Goal: Understand process/instructions

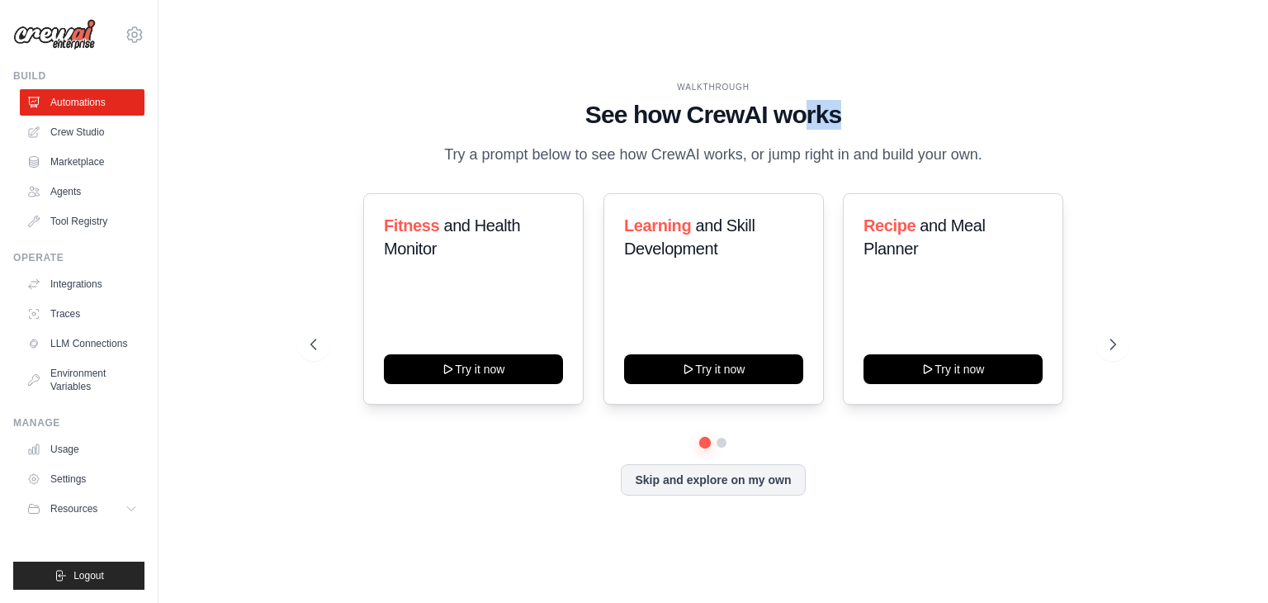
drag, startPoint x: 804, startPoint y: 110, endPoint x: 865, endPoint y: 109, distance: 61.1
click at [865, 109] on h1 "See how CrewAI works" at bounding box center [714, 115] width 806 height 30
drag, startPoint x: 775, startPoint y: 112, endPoint x: 807, endPoint y: 110, distance: 31.5
click at [807, 110] on h1 "See how CrewAI works" at bounding box center [714, 115] width 806 height 30
drag, startPoint x: 766, startPoint y: 113, endPoint x: 797, endPoint y: 113, distance: 31.4
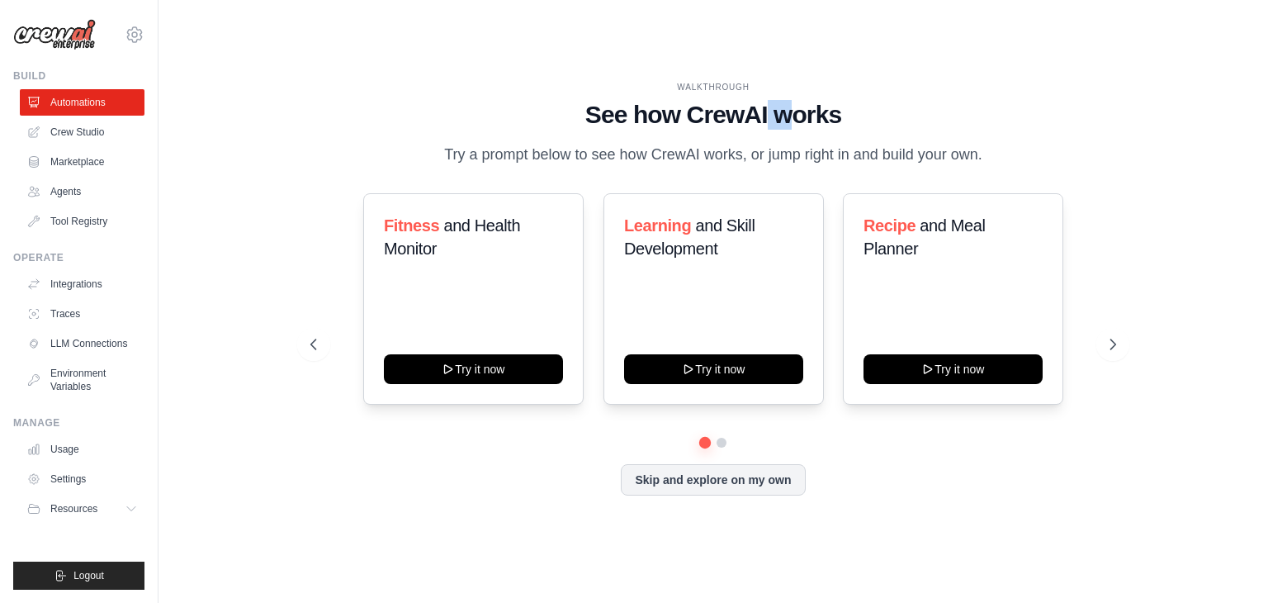
click at [797, 113] on h1 "See how CrewAI works" at bounding box center [714, 115] width 806 height 30
drag, startPoint x: 762, startPoint y: 116, endPoint x: 796, endPoint y: 114, distance: 34.0
click at [796, 114] on h1 "See how CrewAI works" at bounding box center [714, 115] width 806 height 30
drag, startPoint x: 738, startPoint y: 118, endPoint x: 766, endPoint y: 116, distance: 28.1
click at [766, 116] on h1 "See how CrewAI works" at bounding box center [714, 115] width 806 height 30
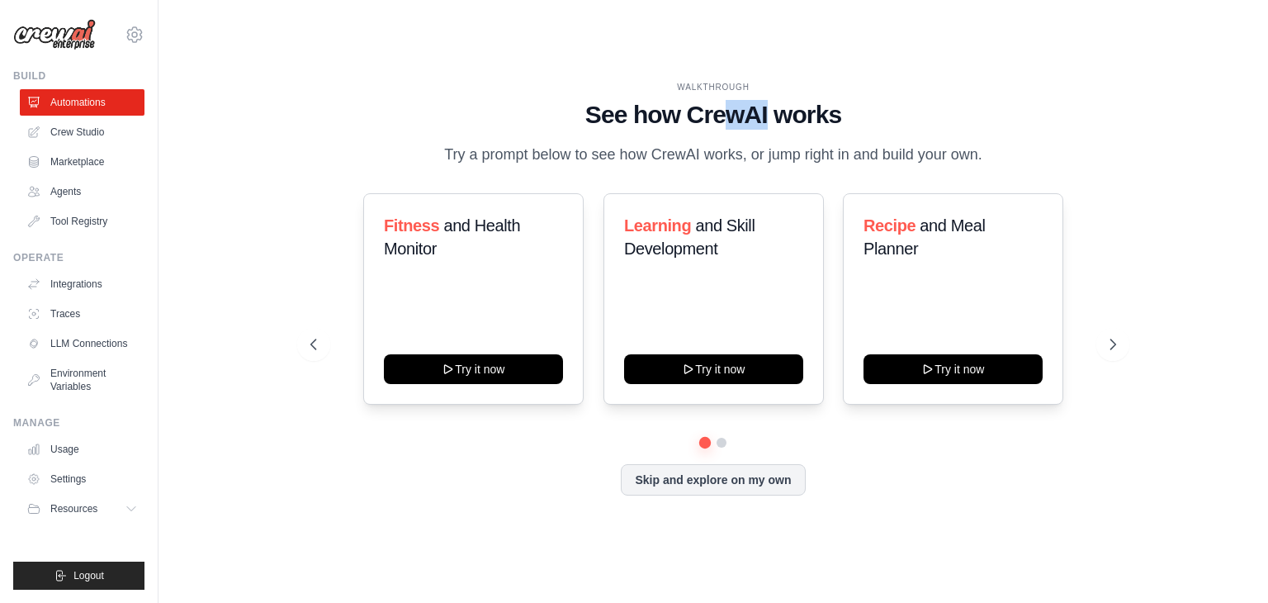
drag, startPoint x: 730, startPoint y: 120, endPoint x: 770, endPoint y: 118, distance: 39.7
click at [770, 118] on h1 "See how CrewAI works" at bounding box center [714, 115] width 806 height 30
drag, startPoint x: 690, startPoint y: 124, endPoint x: 727, endPoint y: 119, distance: 36.7
click at [727, 119] on h1 "See how CrewAI works" at bounding box center [714, 115] width 806 height 30
drag, startPoint x: 671, startPoint y: 123, endPoint x: 704, endPoint y: 120, distance: 33.2
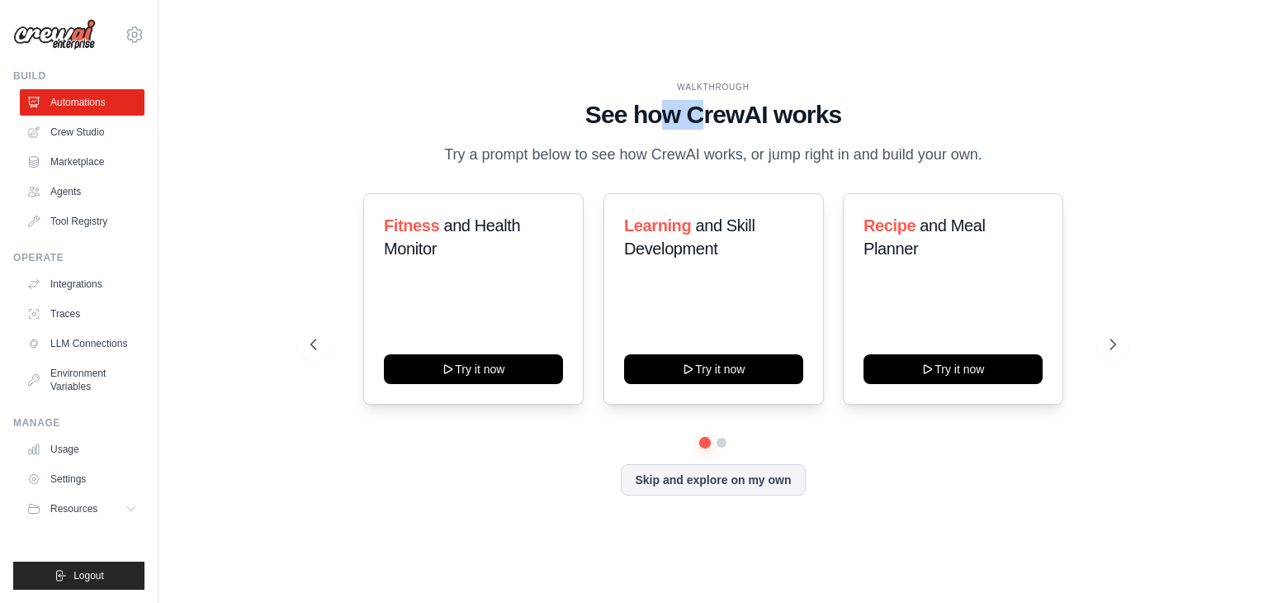
click at [704, 120] on h1 "See how CrewAI works" at bounding box center [714, 115] width 806 height 30
drag, startPoint x: 588, startPoint y: 115, endPoint x: 628, endPoint y: 111, distance: 40.7
click at [628, 111] on h1 "See how CrewAI works" at bounding box center [714, 115] width 806 height 30
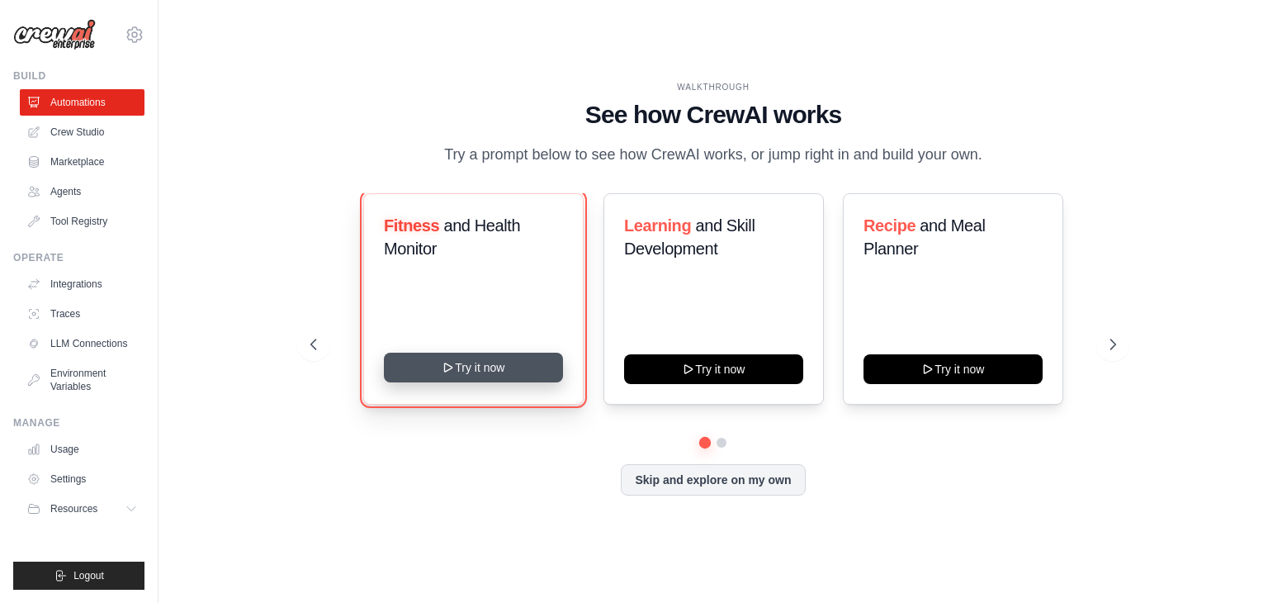
click at [491, 360] on button "Try it now" at bounding box center [473, 368] width 179 height 30
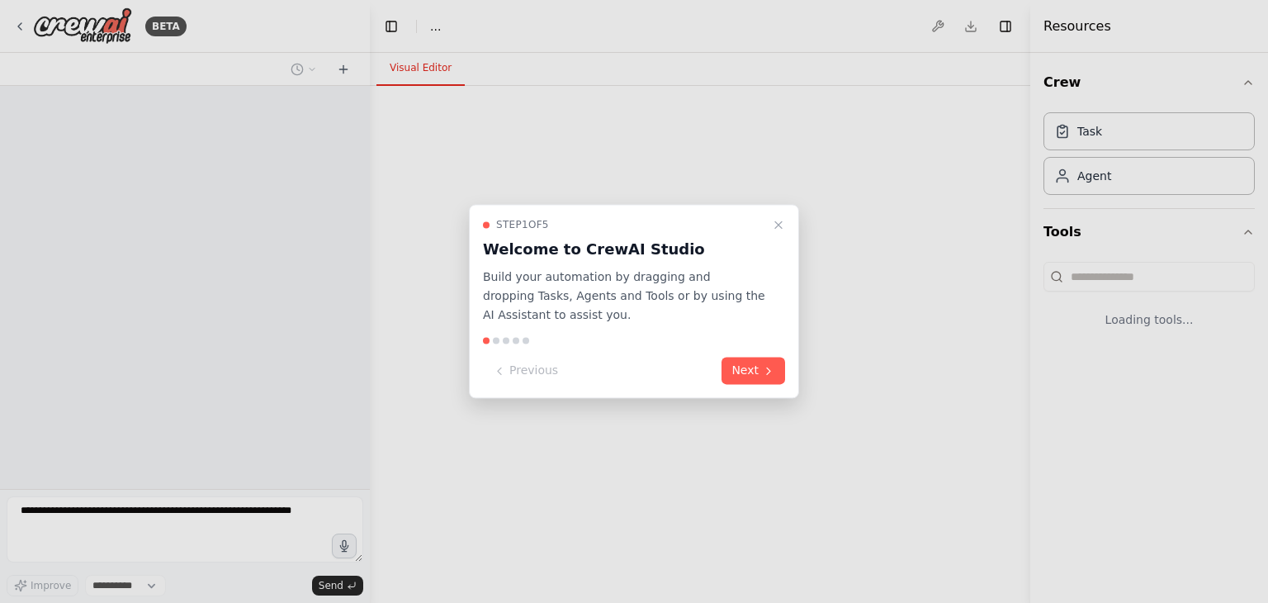
select select "****"
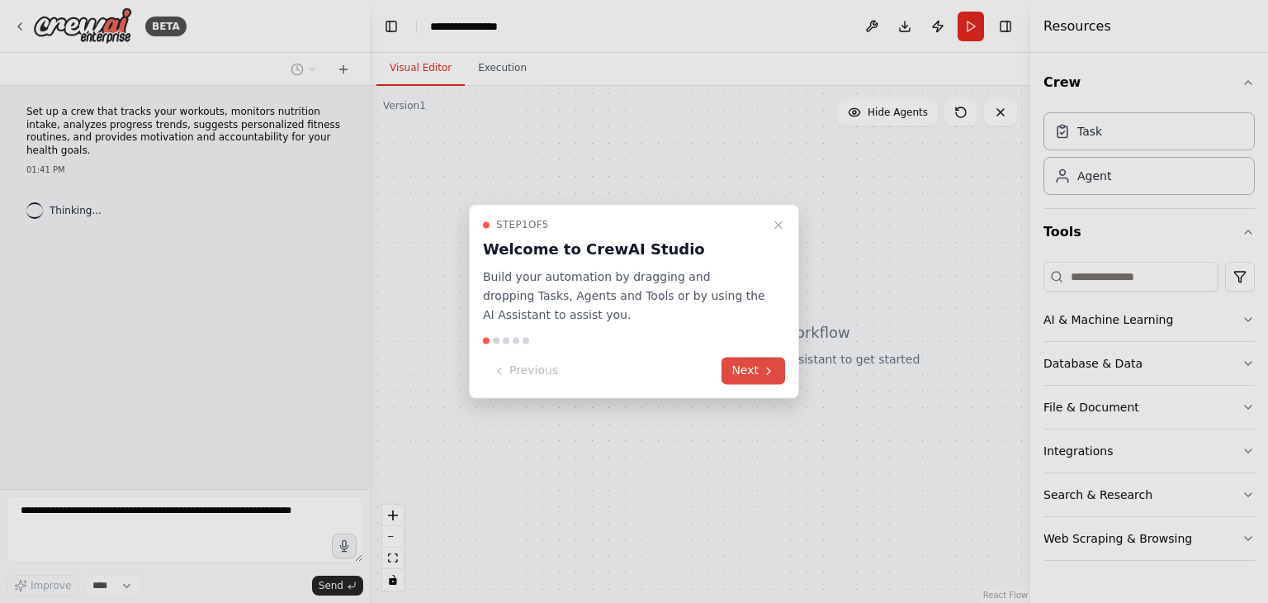
click at [747, 371] on button "Next" at bounding box center [754, 371] width 64 height 27
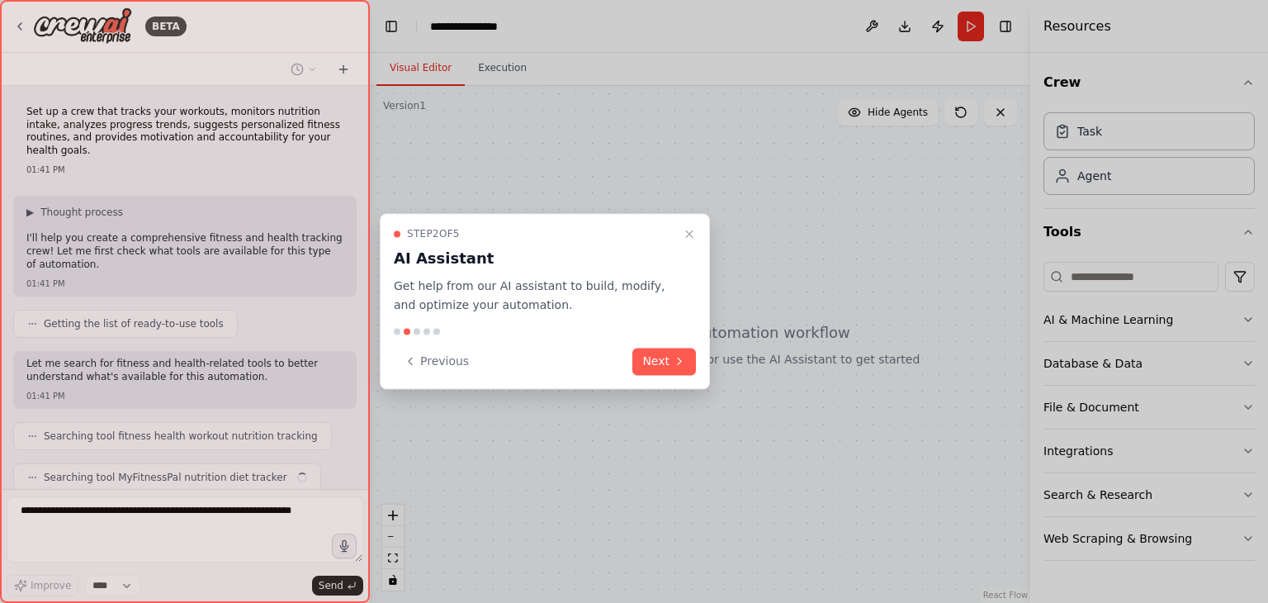
scroll to position [31, 0]
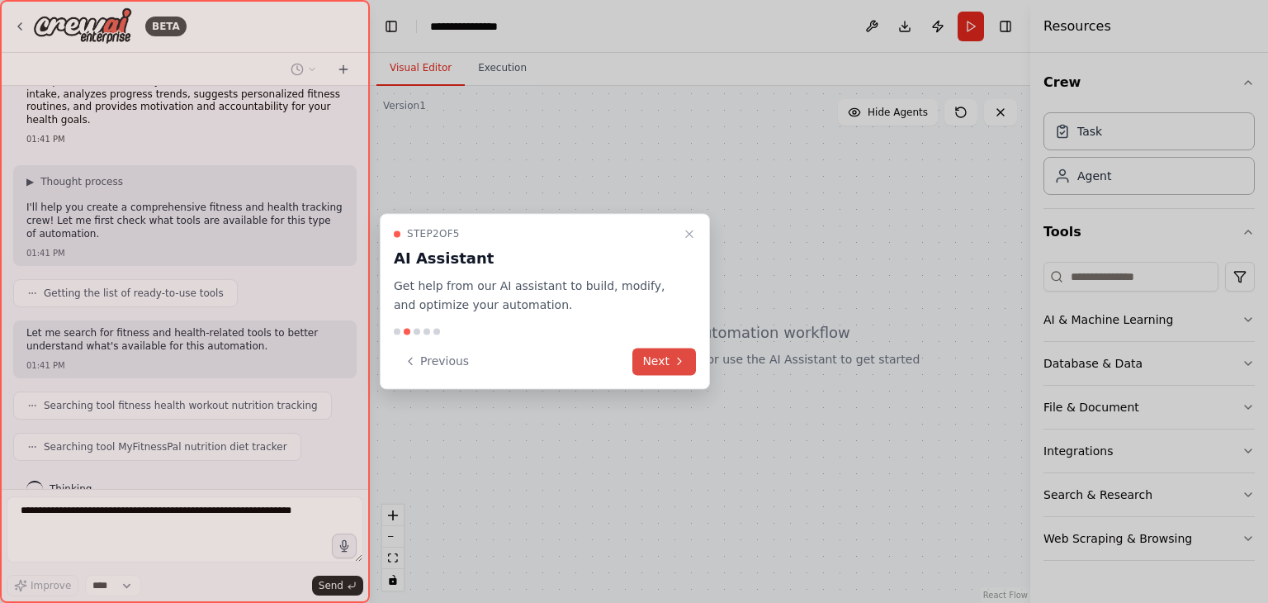
click at [661, 358] on button "Next" at bounding box center [665, 361] width 64 height 27
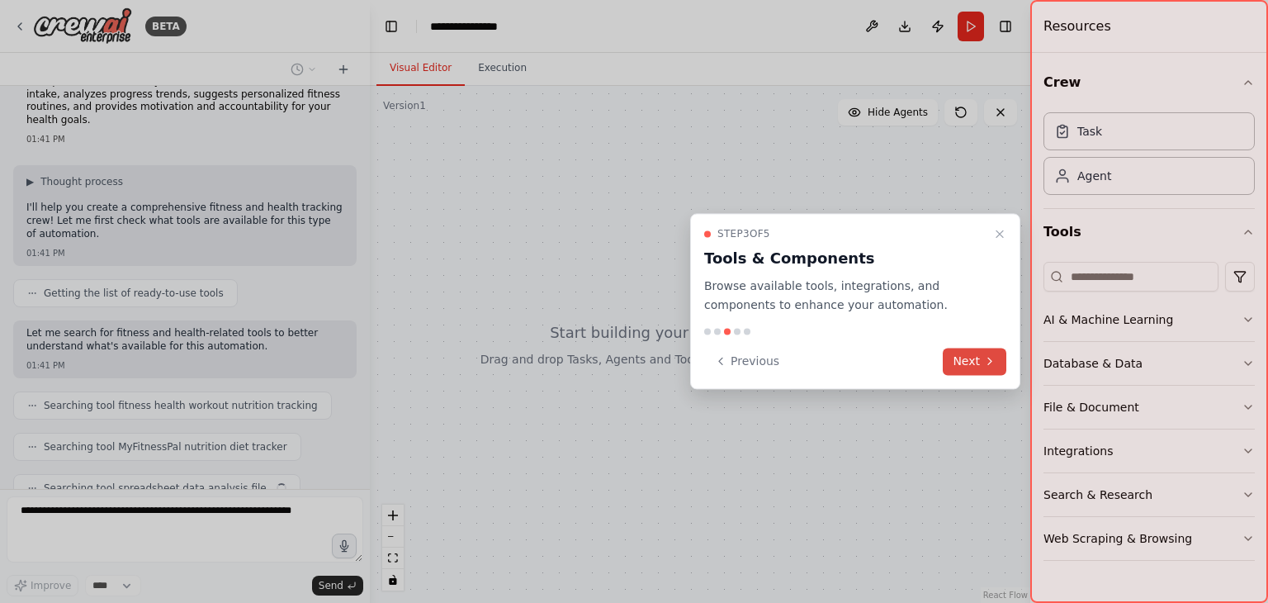
scroll to position [72, 0]
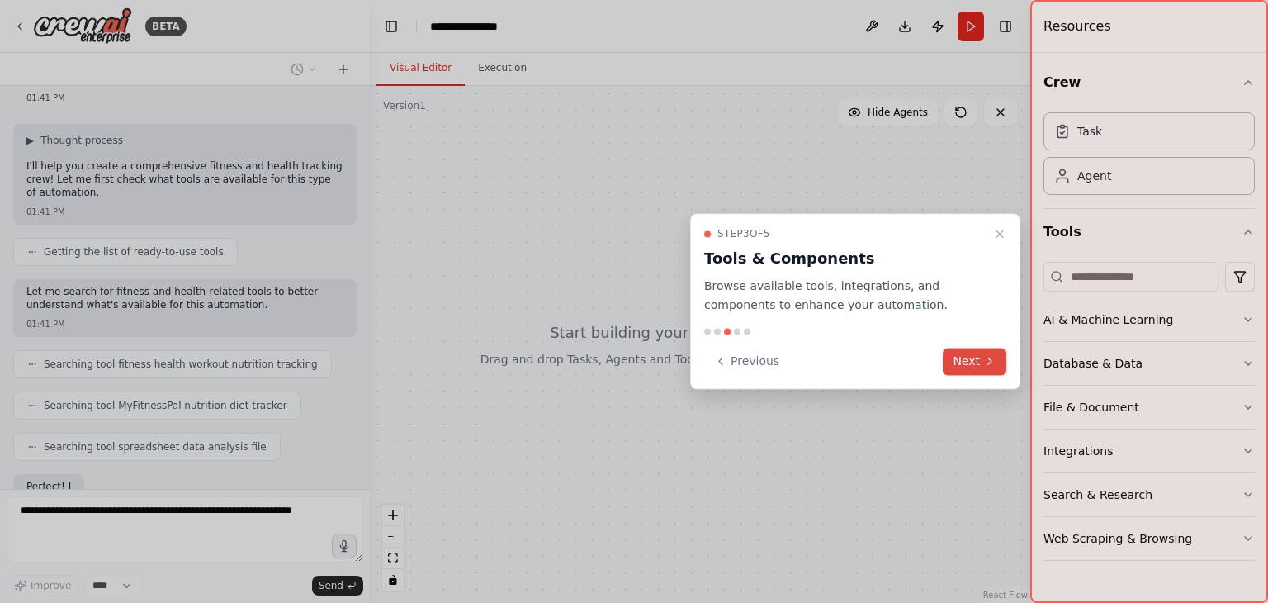
click at [956, 357] on button "Next" at bounding box center [975, 361] width 64 height 27
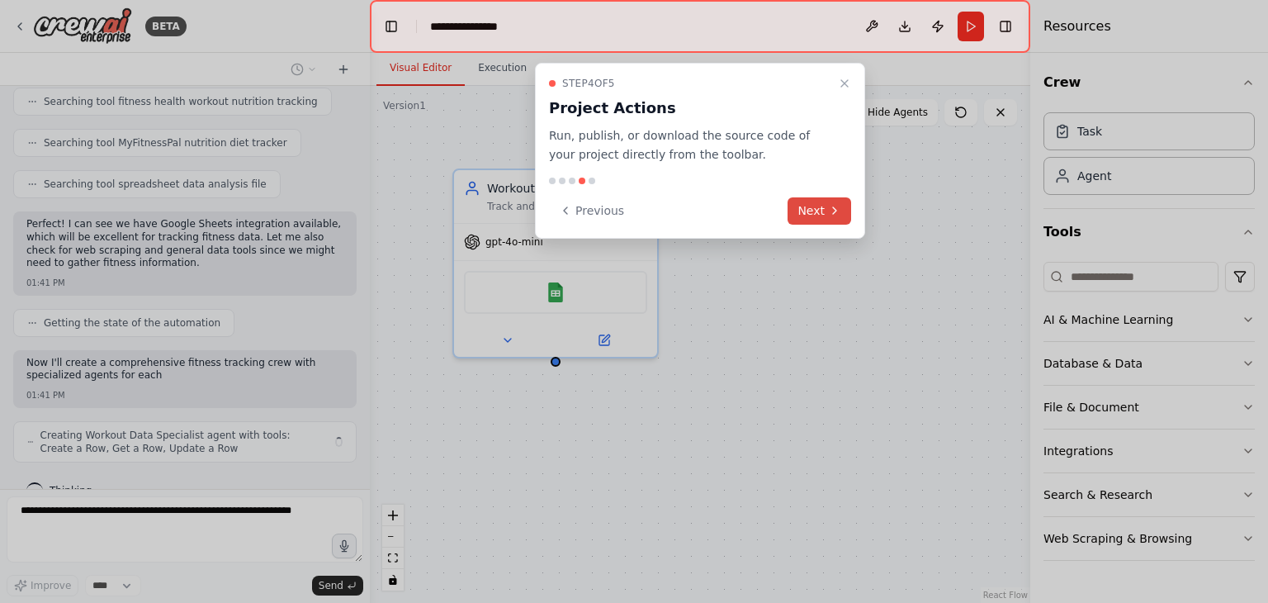
scroll to position [334, 0]
click at [813, 206] on button "Next" at bounding box center [820, 210] width 64 height 27
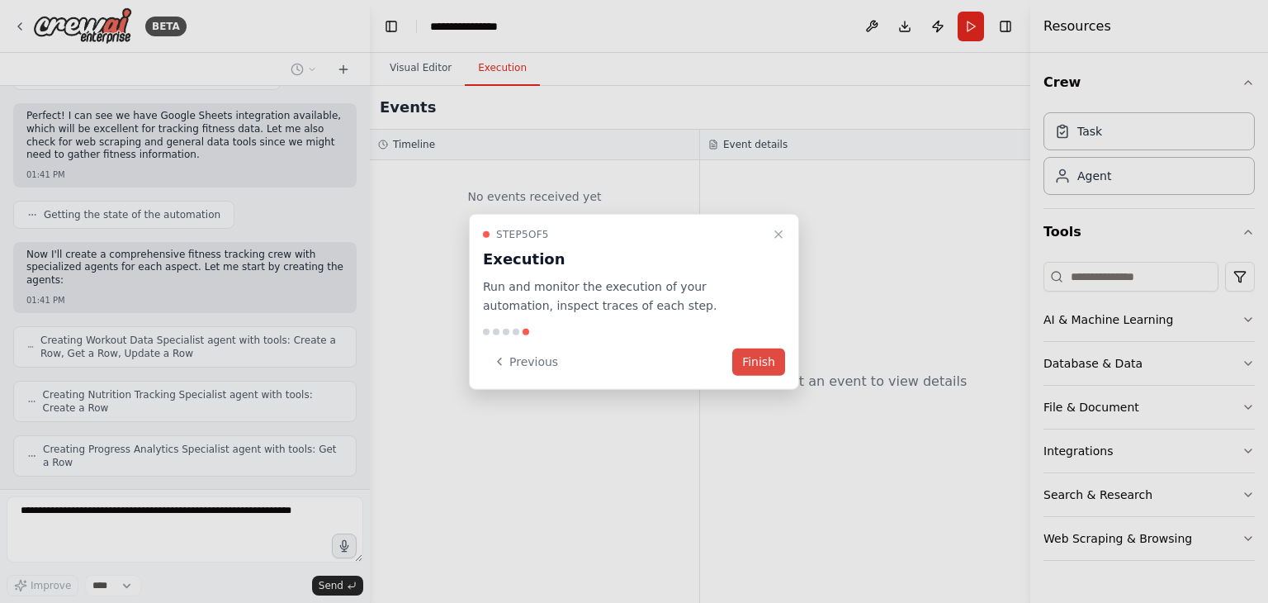
scroll to position [429, 0]
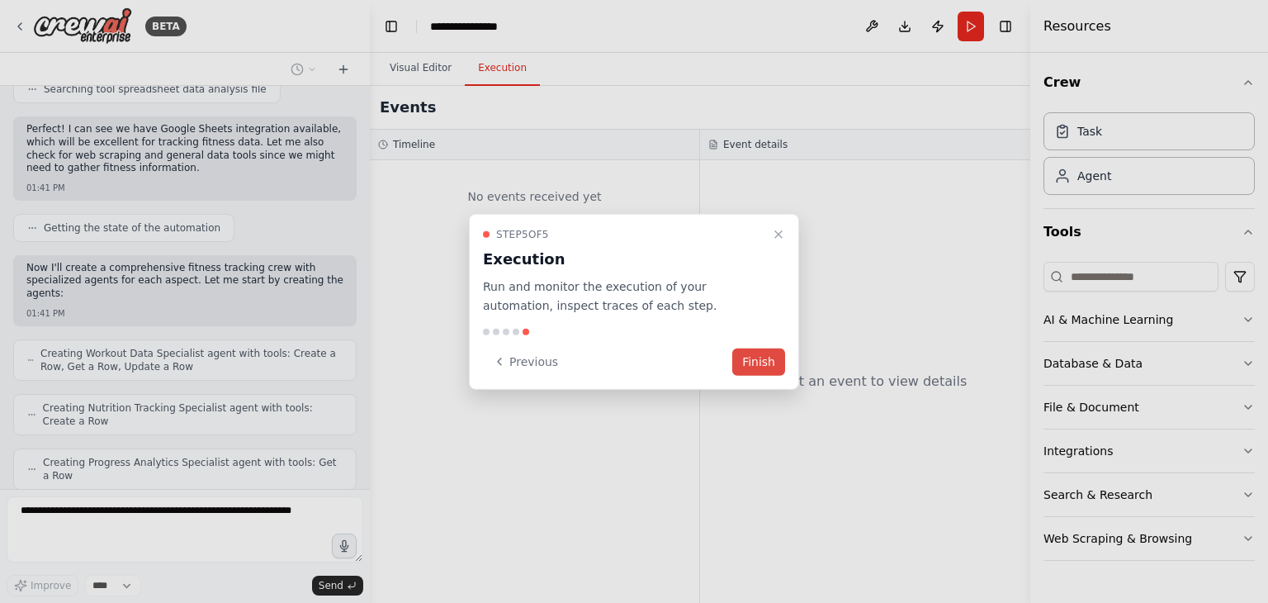
click at [768, 370] on button "Finish" at bounding box center [759, 361] width 53 height 27
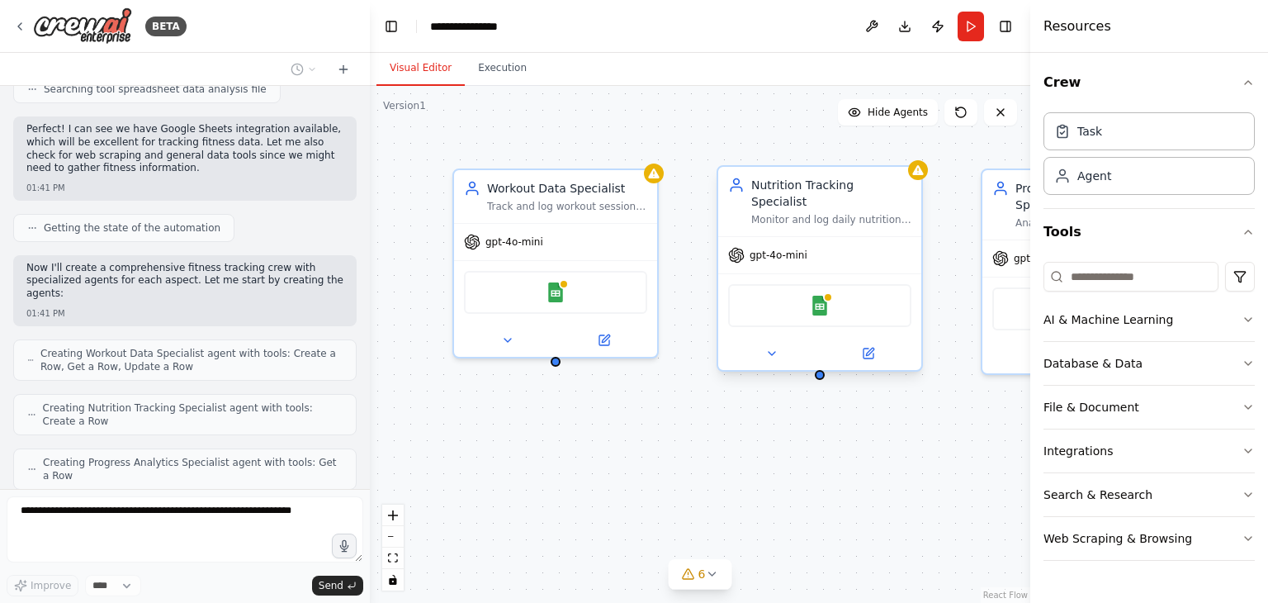
scroll to position [484, 0]
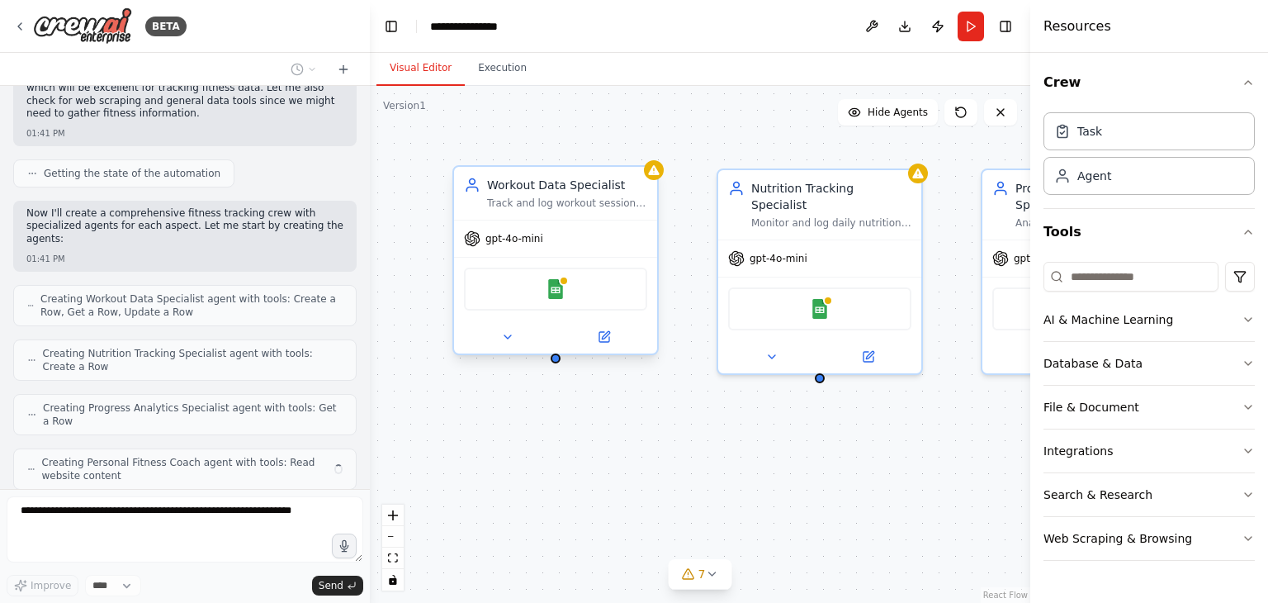
click at [611, 301] on div "Google Sheets" at bounding box center [555, 289] width 183 height 43
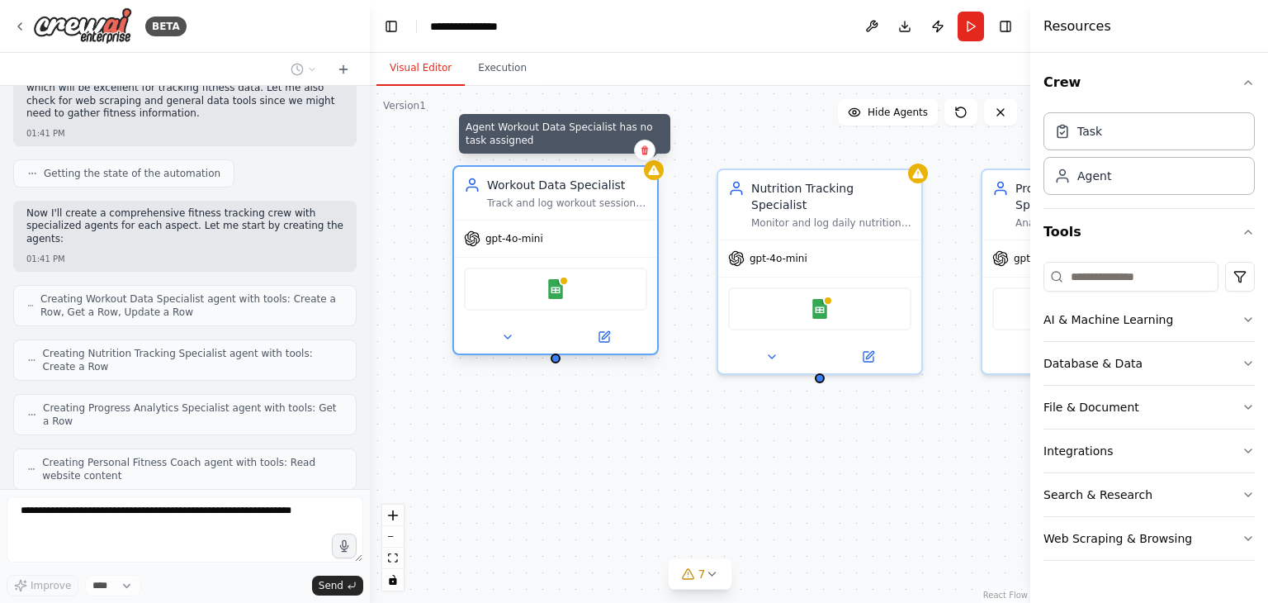
scroll to position [538, 0]
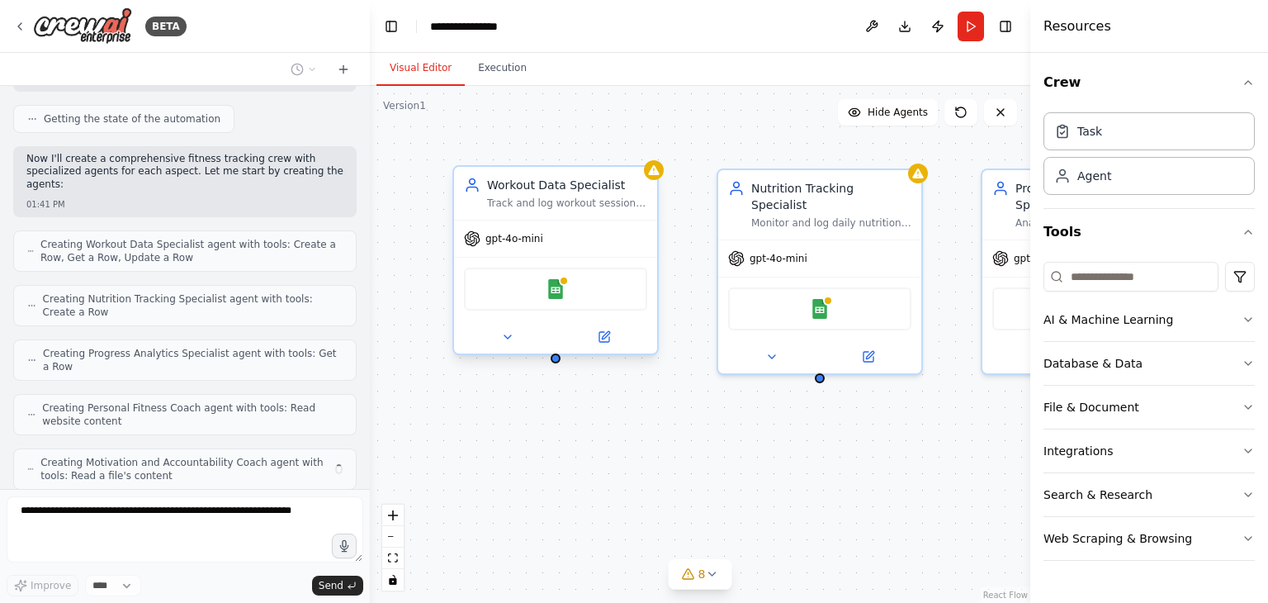
click at [571, 197] on div "Track and log workout sessions for {user_name}, recording exercise types, sets,…" at bounding box center [567, 203] width 160 height 13
click at [508, 338] on icon at bounding box center [507, 336] width 13 height 13
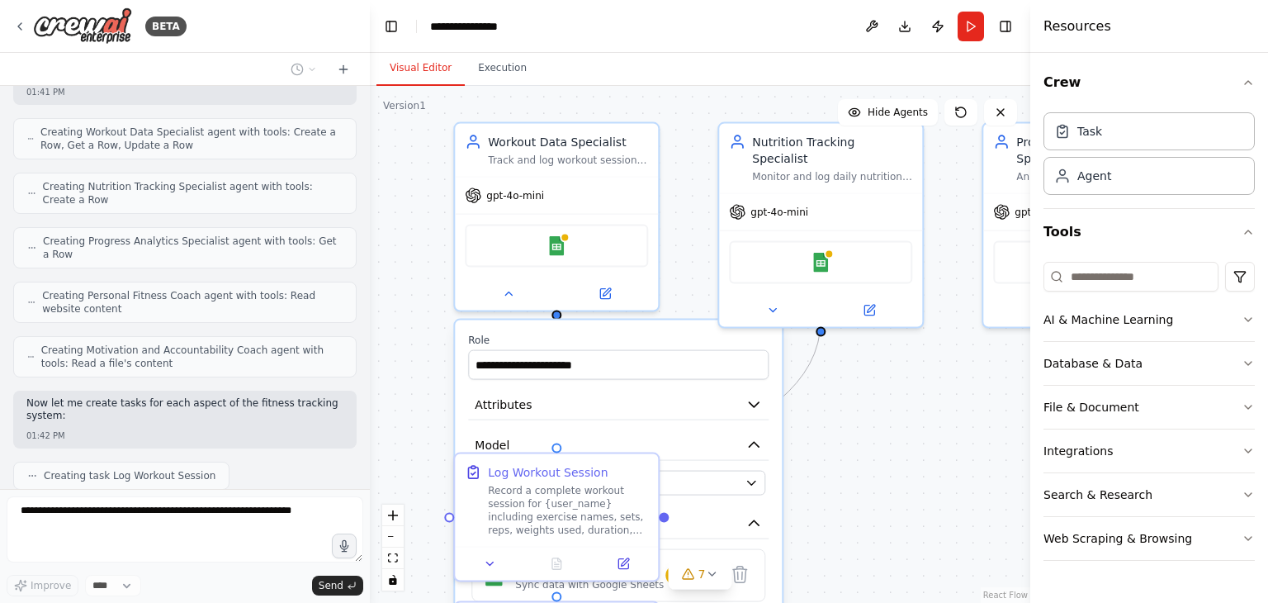
scroll to position [691, 0]
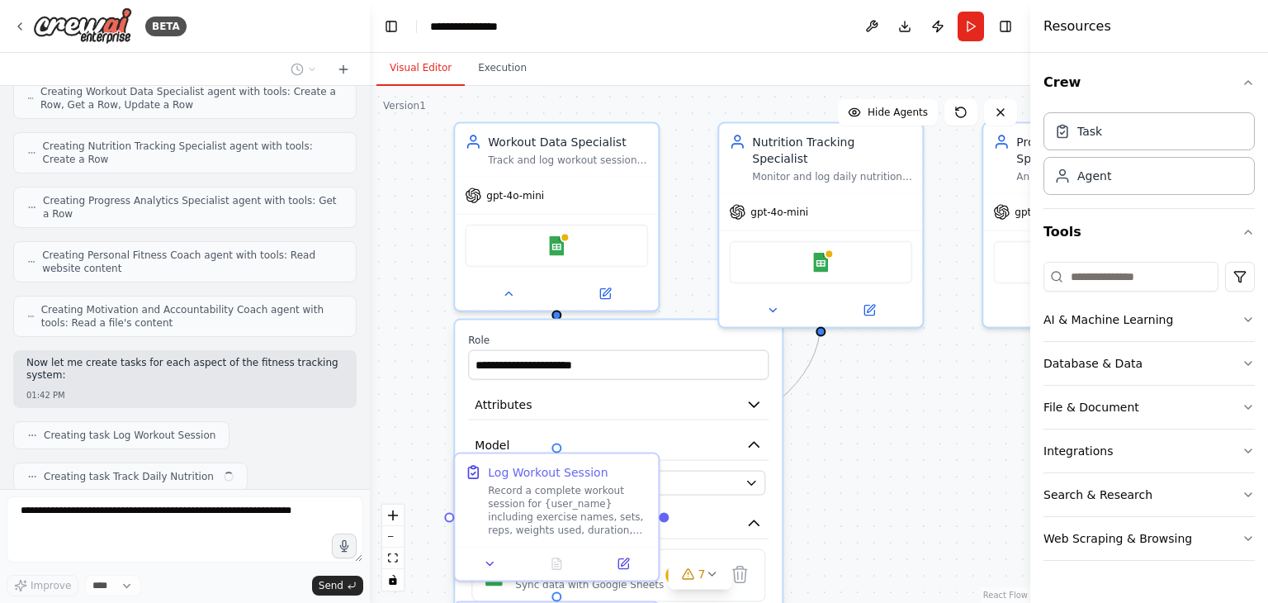
click at [847, 391] on div ".deletable-edge-delete-btn { width: 20px; height: 20px; border: 0px solid #ffff…" at bounding box center [700, 344] width 661 height 517
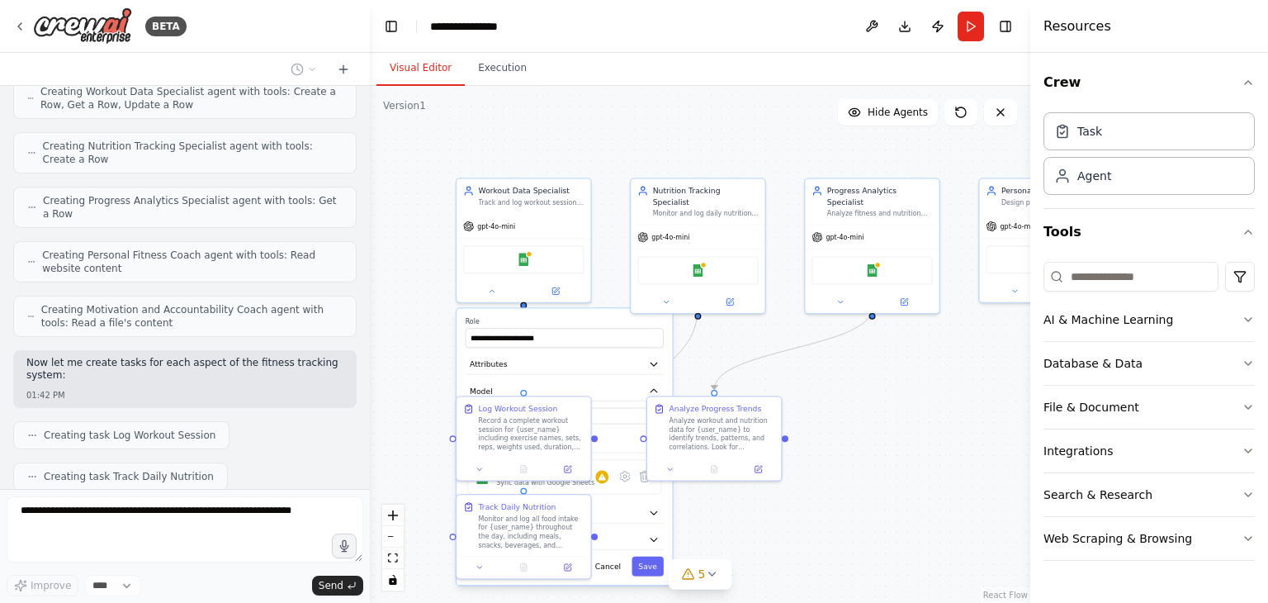
scroll to position [733, 0]
